Goal: Task Accomplishment & Management: Complete application form

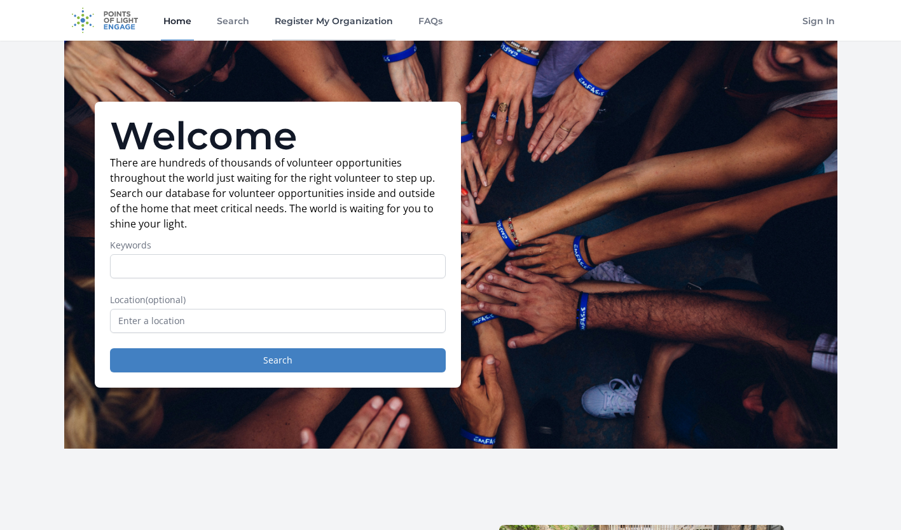
click at [305, 24] on link "Register My Organization" at bounding box center [333, 20] width 123 height 41
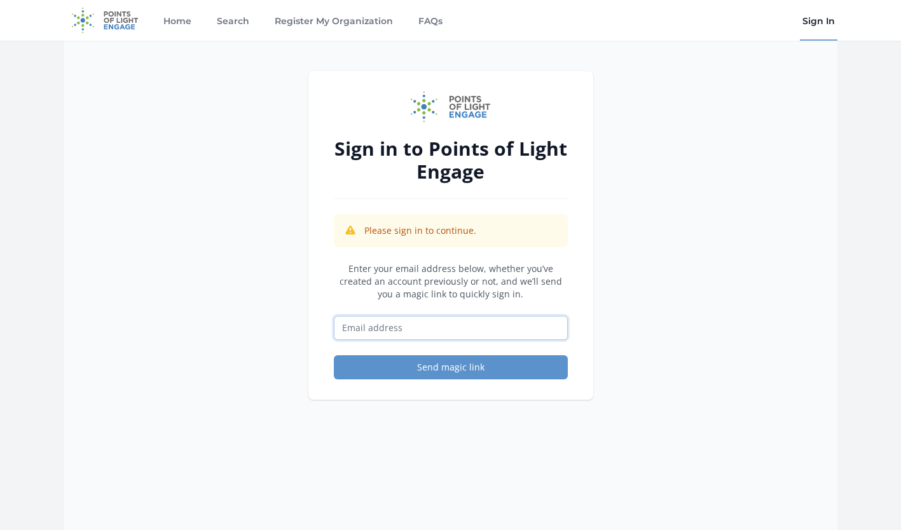
click at [384, 327] on input "Email address" at bounding box center [451, 328] width 234 height 24
type input "srdolson@gmail.com"
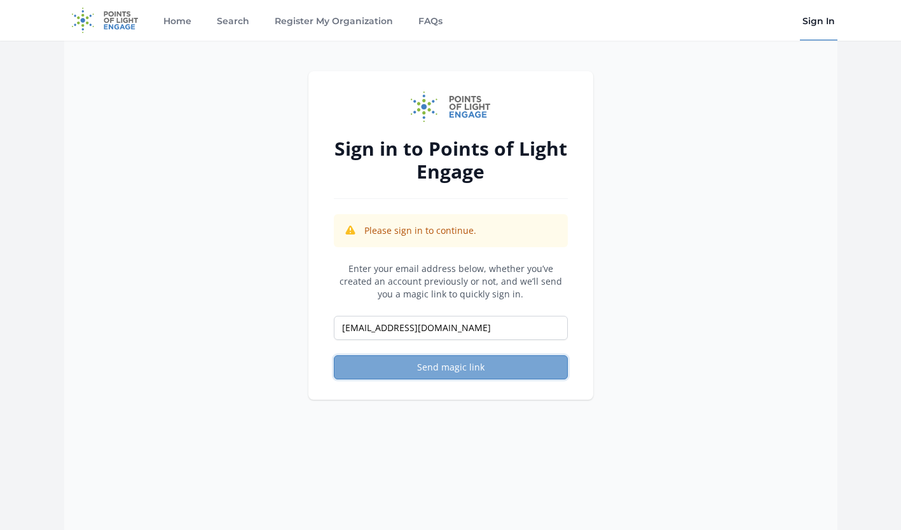
click at [437, 371] on button "Send magic link" at bounding box center [451, 367] width 234 height 24
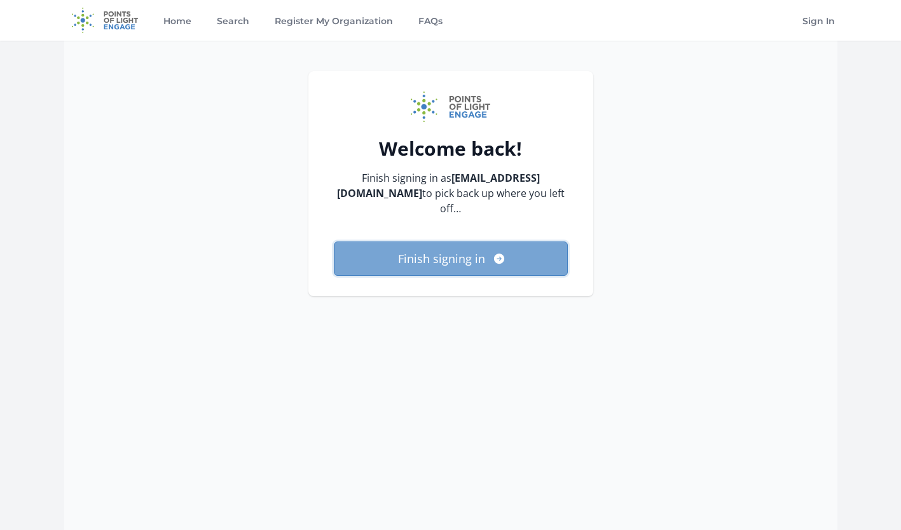
click at [429, 242] on button "Finish signing in" at bounding box center [451, 259] width 234 height 34
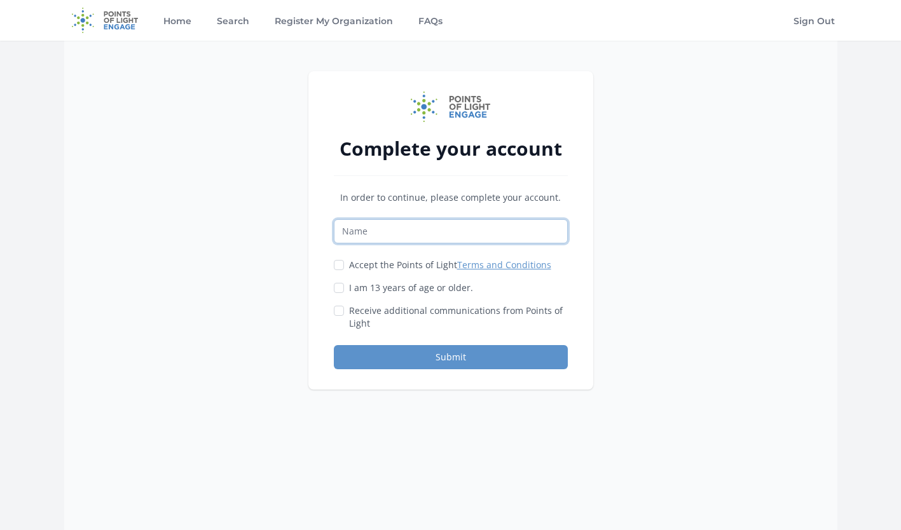
click at [432, 234] on input "Name" at bounding box center [451, 231] width 234 height 24
type input "Project WILL, Inc."
click at [342, 265] on input "Accept the Points of Light Terms and Conditions" at bounding box center [339, 265] width 10 height 10
checkbox input "true"
click at [341, 287] on input "I am 13 years of age or older." at bounding box center [339, 288] width 10 height 10
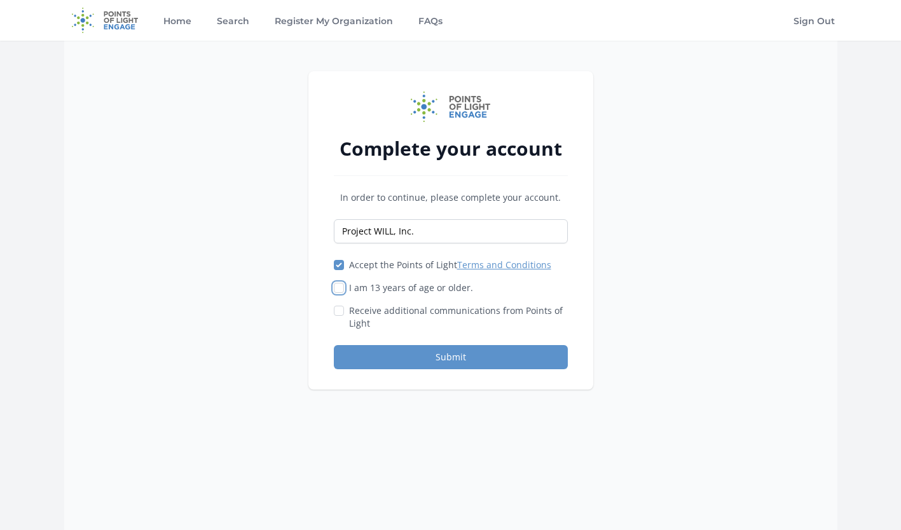
checkbox input "true"
click at [390, 364] on button "Submit" at bounding box center [451, 357] width 234 height 24
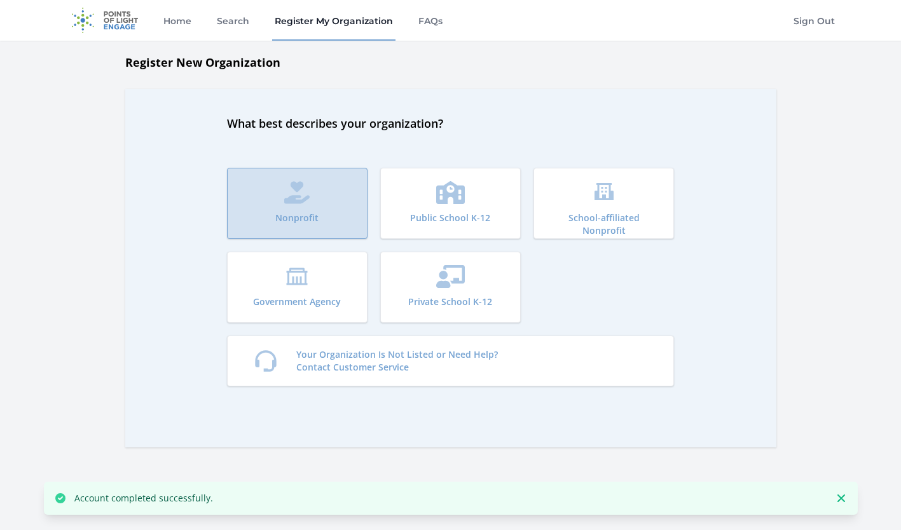
click at [312, 183] on button "Nonprofit" at bounding box center [297, 203] width 141 height 71
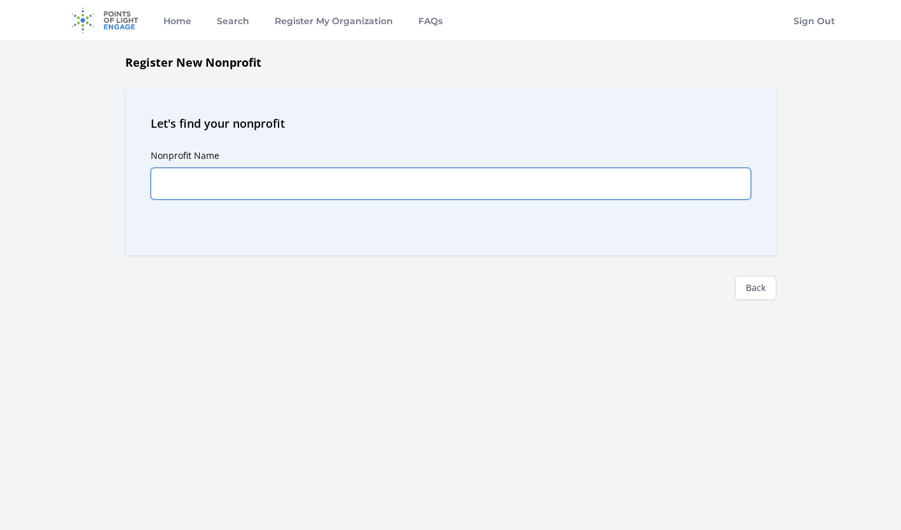
drag, startPoint x: 0, startPoint y: 0, endPoint x: 312, endPoint y: 183, distance: 361.7
click at [312, 183] on input "Nonprofit Name" at bounding box center [451, 184] width 600 height 32
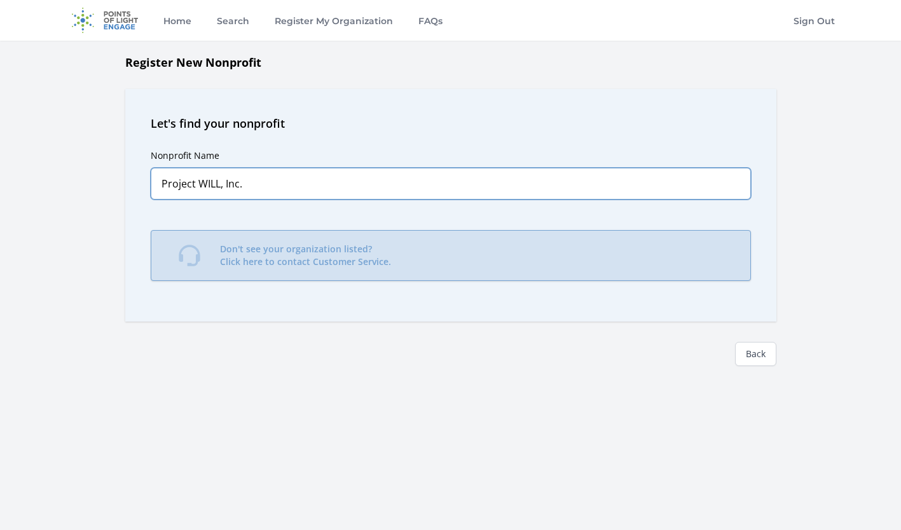
type input "Project WILL, Inc."
click at [450, 266] on link "Don't see your organization listed? Click here to contact Customer Service." at bounding box center [451, 255] width 600 height 51
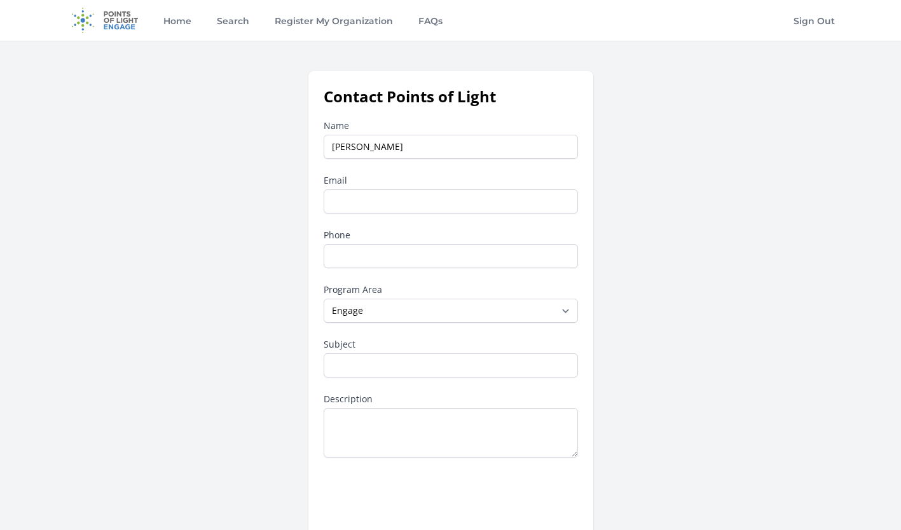
type input "Stacy"
type input "[EMAIL_ADDRESS][DOMAIN_NAME]"
type input "13177288355"
click at [435, 309] on select "--None-- Daily Point of Light Award Disney Family Volunteer Rewards Global Netw…" at bounding box center [451, 311] width 254 height 24
select select "Other"
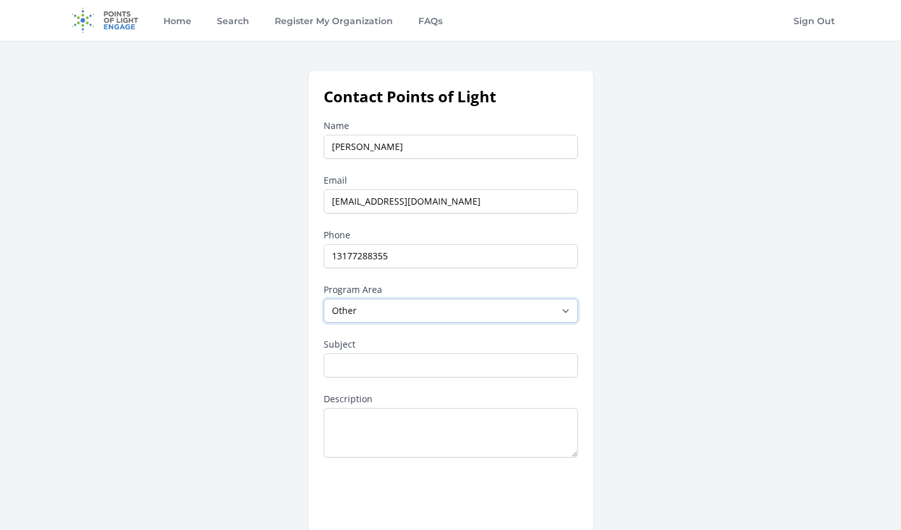
click at [324, 299] on select "--None-- Daily Point of Light Award Disney Family Volunteer Rewards Global Netw…" at bounding box center [451, 311] width 254 height 24
click at [441, 361] on input "Subject" at bounding box center [451, 366] width 254 height 24
type input "Registering my Nonprofit to attract volunteers"
click at [396, 428] on textarea "Description" at bounding box center [451, 433] width 254 height 50
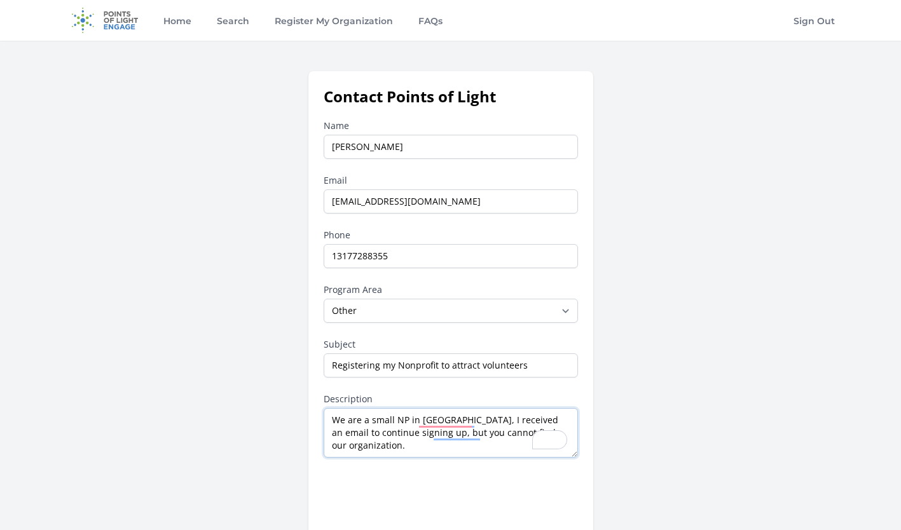
click at [431, 427] on textarea "We are a small NP in Indianapolis, I received an email to continue signing up, …" at bounding box center [451, 433] width 254 height 50
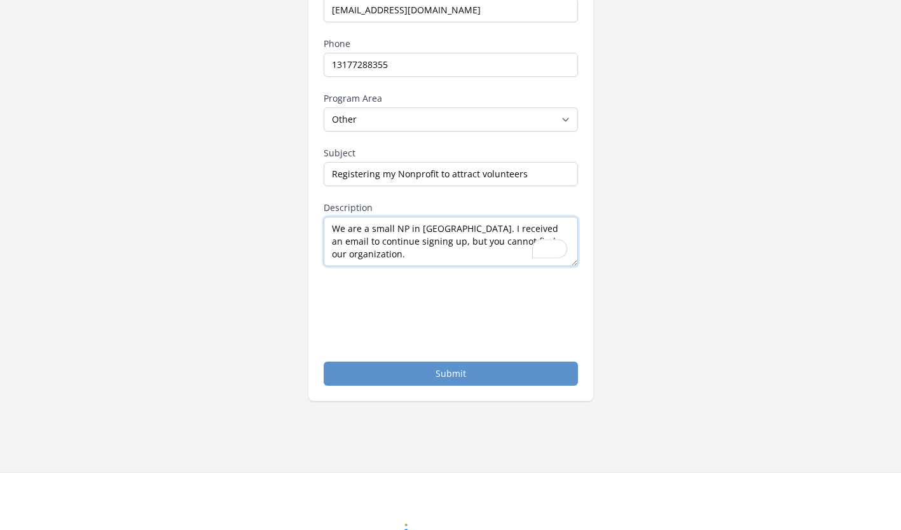
scroll to position [191, 0]
type textarea "We are a small NP in Indianapolis. I received an email to continue signing up, …"
click at [439, 382] on button "Submit" at bounding box center [451, 374] width 254 height 24
